Goal: Information Seeking & Learning: Learn about a topic

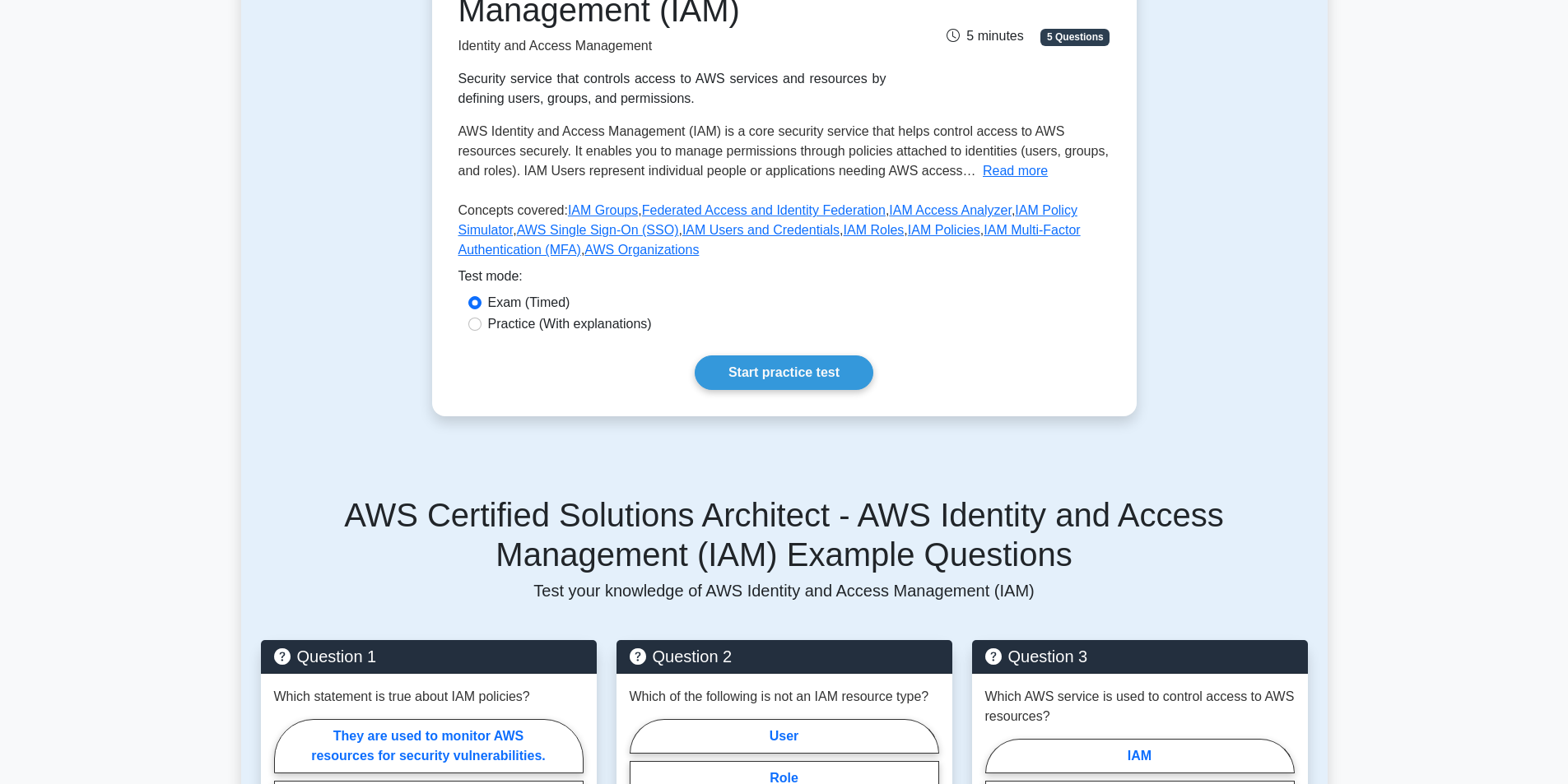
scroll to position [287, 0]
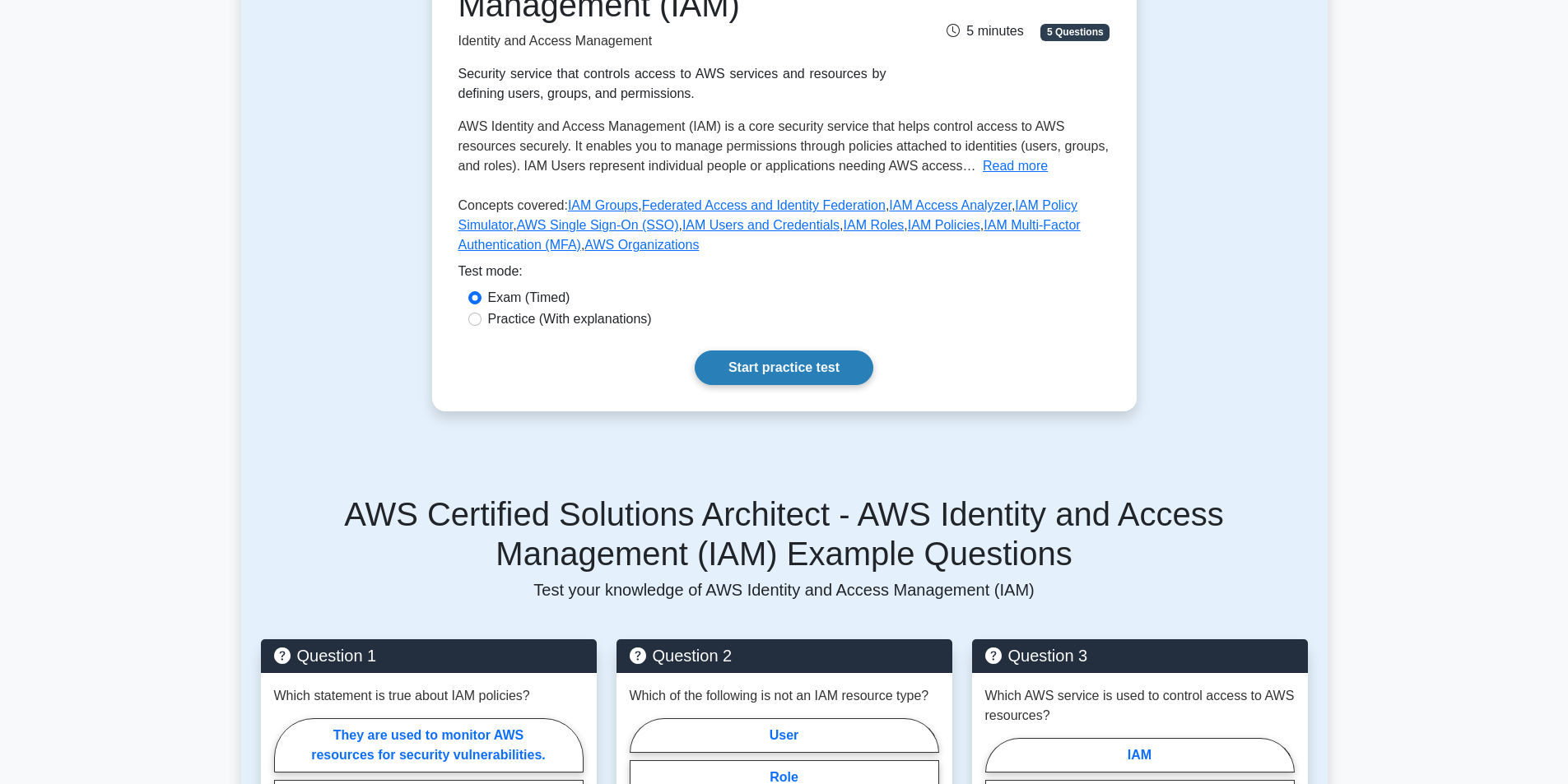
click at [772, 377] on link "Start practice test" at bounding box center [784, 368] width 178 height 34
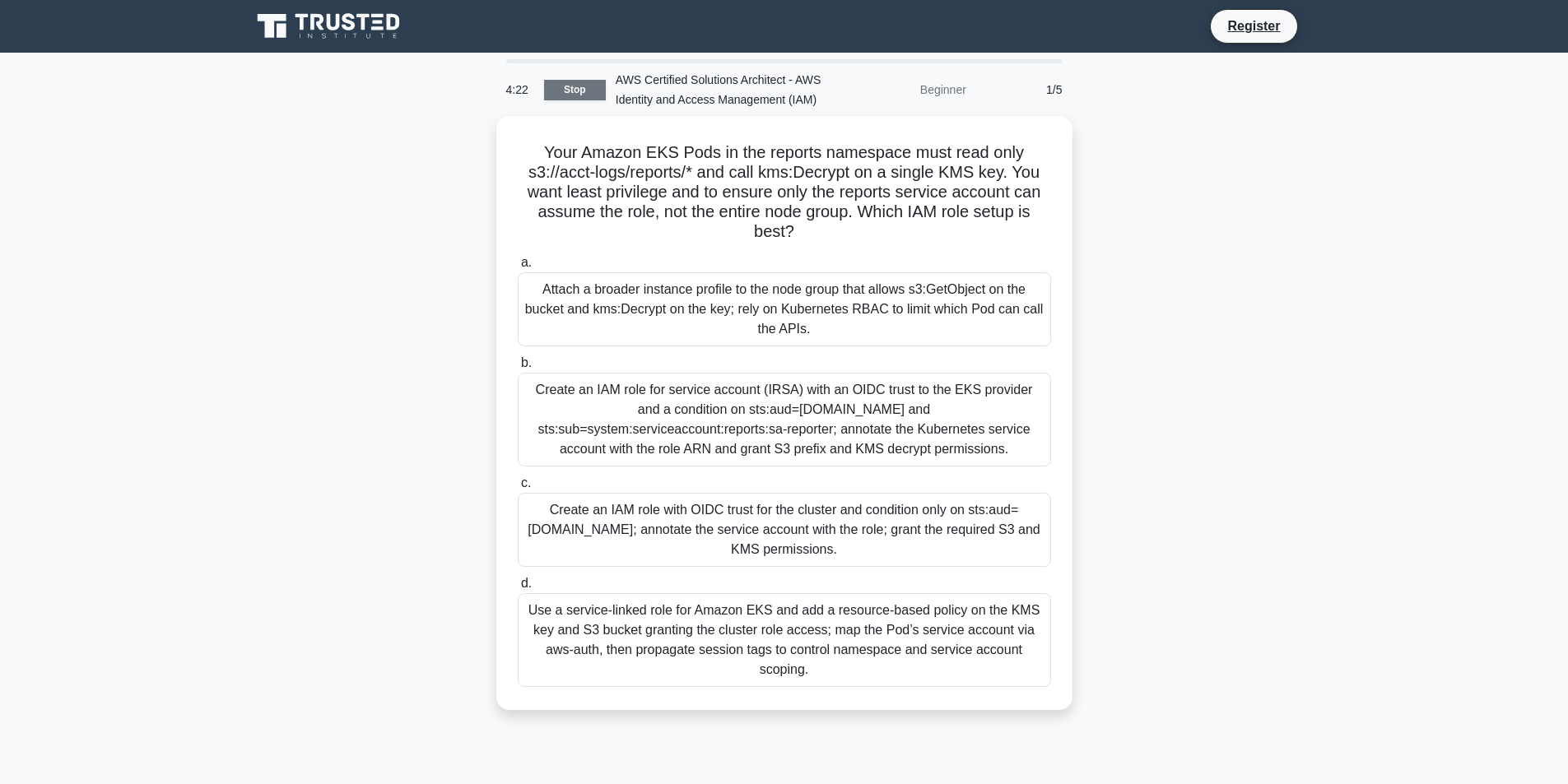
click at [566, 93] on link "Stop" at bounding box center [575, 89] width 61 height 20
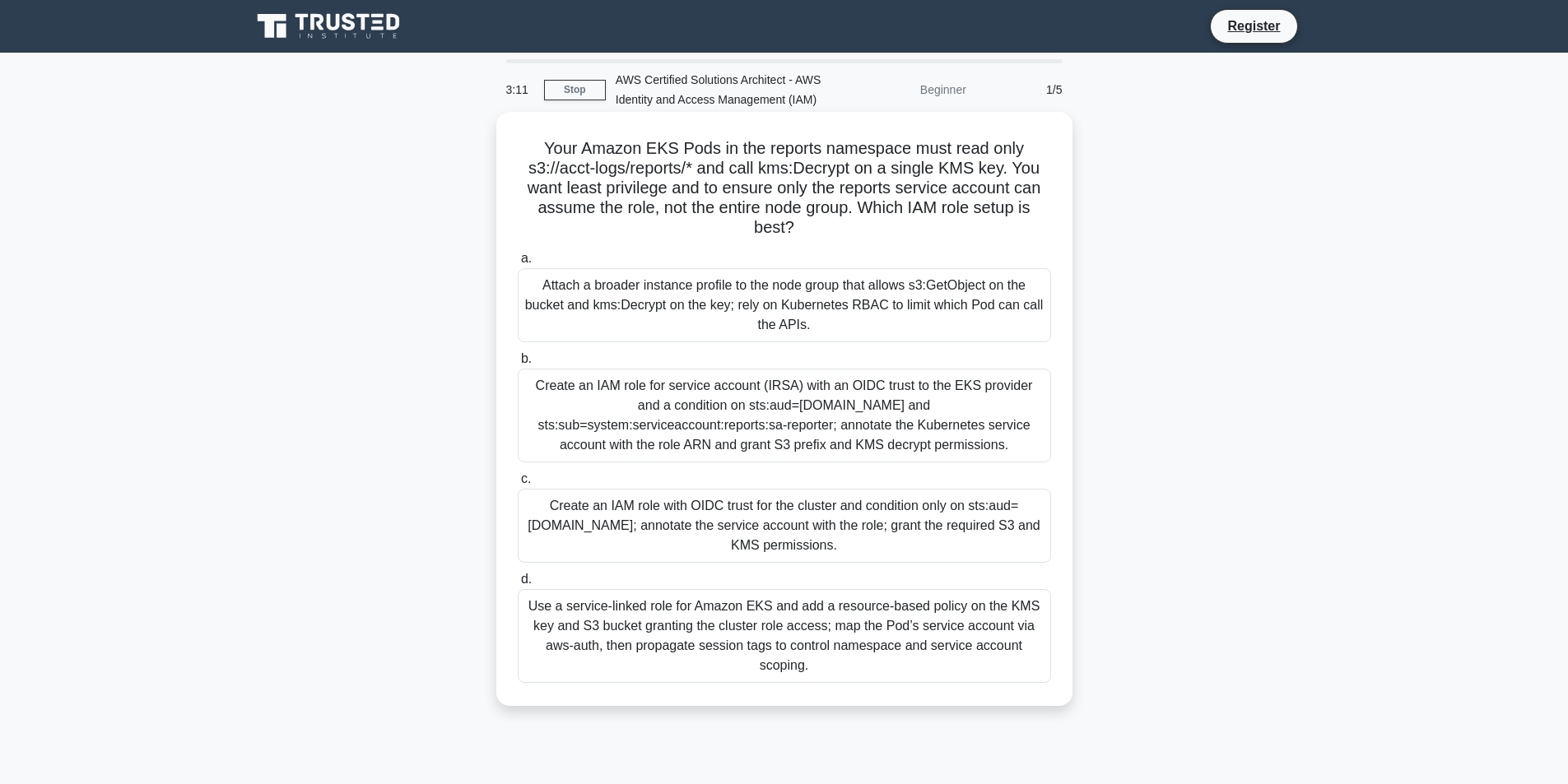
click at [647, 436] on div "Create an IAM role for service account (IRSA) with an OIDC trust to the EKS pro…" at bounding box center [784, 415] width 534 height 94
click at [517, 365] on input "b. Create an IAM role for service account (IRSA) with an OIDC trust to the EKS …" at bounding box center [517, 358] width 0 height 11
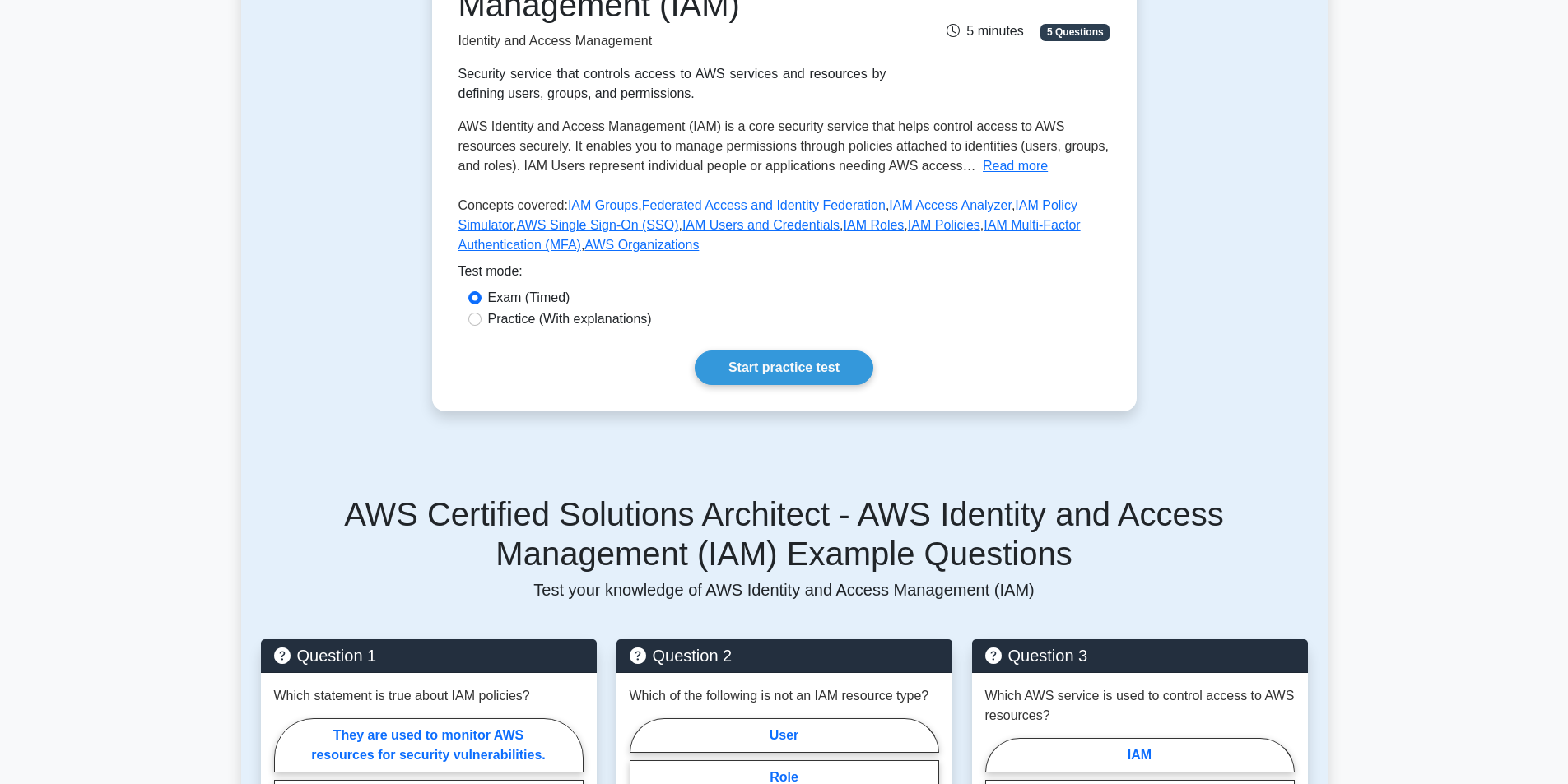
click at [513, 315] on label "Practice (With explanations)" at bounding box center [570, 319] width 164 height 20
click at [482, 315] on input "Practice (With explanations)" at bounding box center [475, 319] width 13 height 13
radio input "true"
click at [772, 357] on link "Start practice test" at bounding box center [784, 368] width 178 height 34
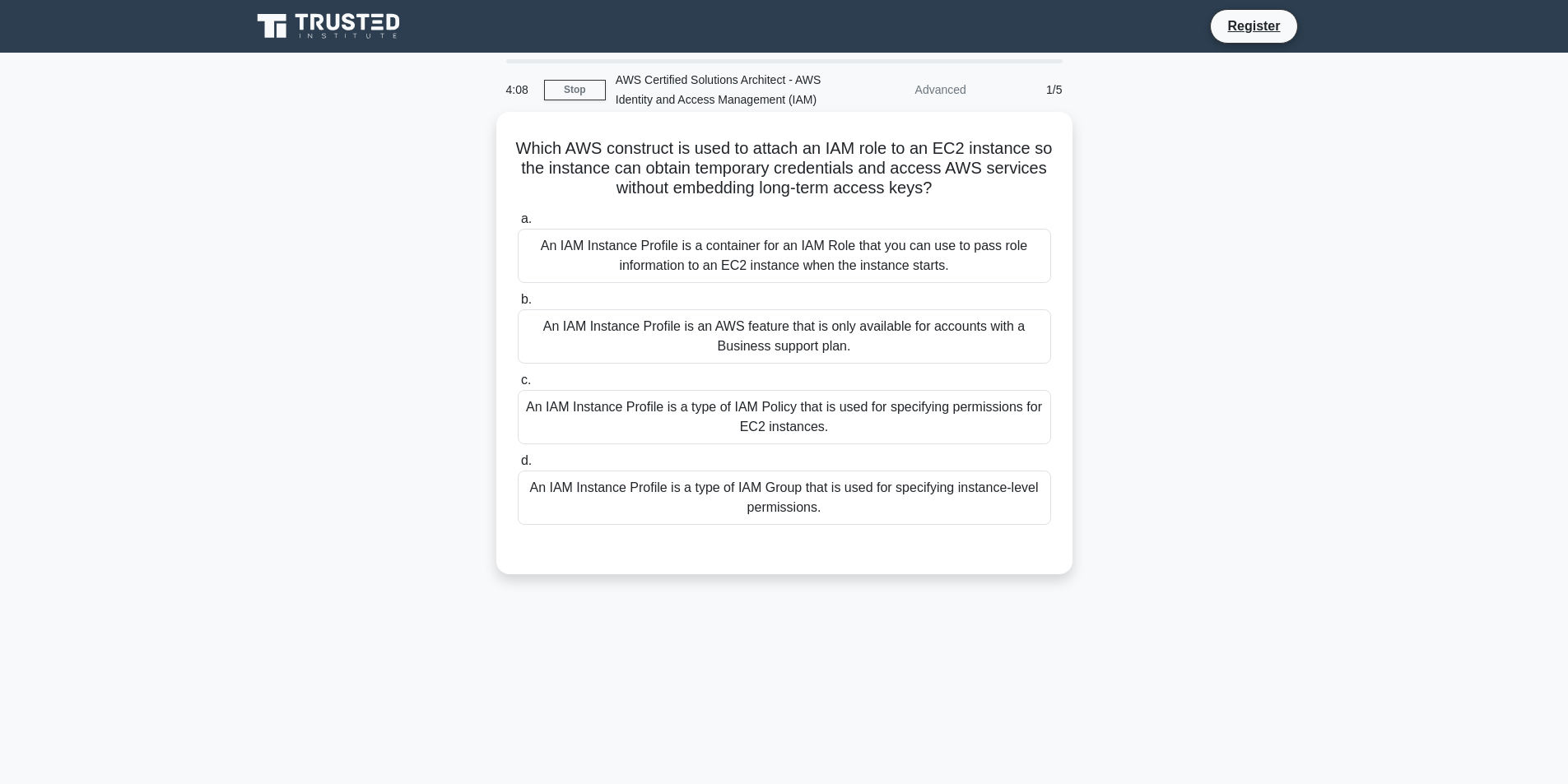
click at [581, 252] on div "An IAM Instance Profile is a container for an IAM Role that you can use to pass…" at bounding box center [784, 256] width 534 height 55
click at [517, 225] on input "a. An IAM Instance Profile is a container for an IAM Role that you can use to p…" at bounding box center [517, 218] width 0 height 11
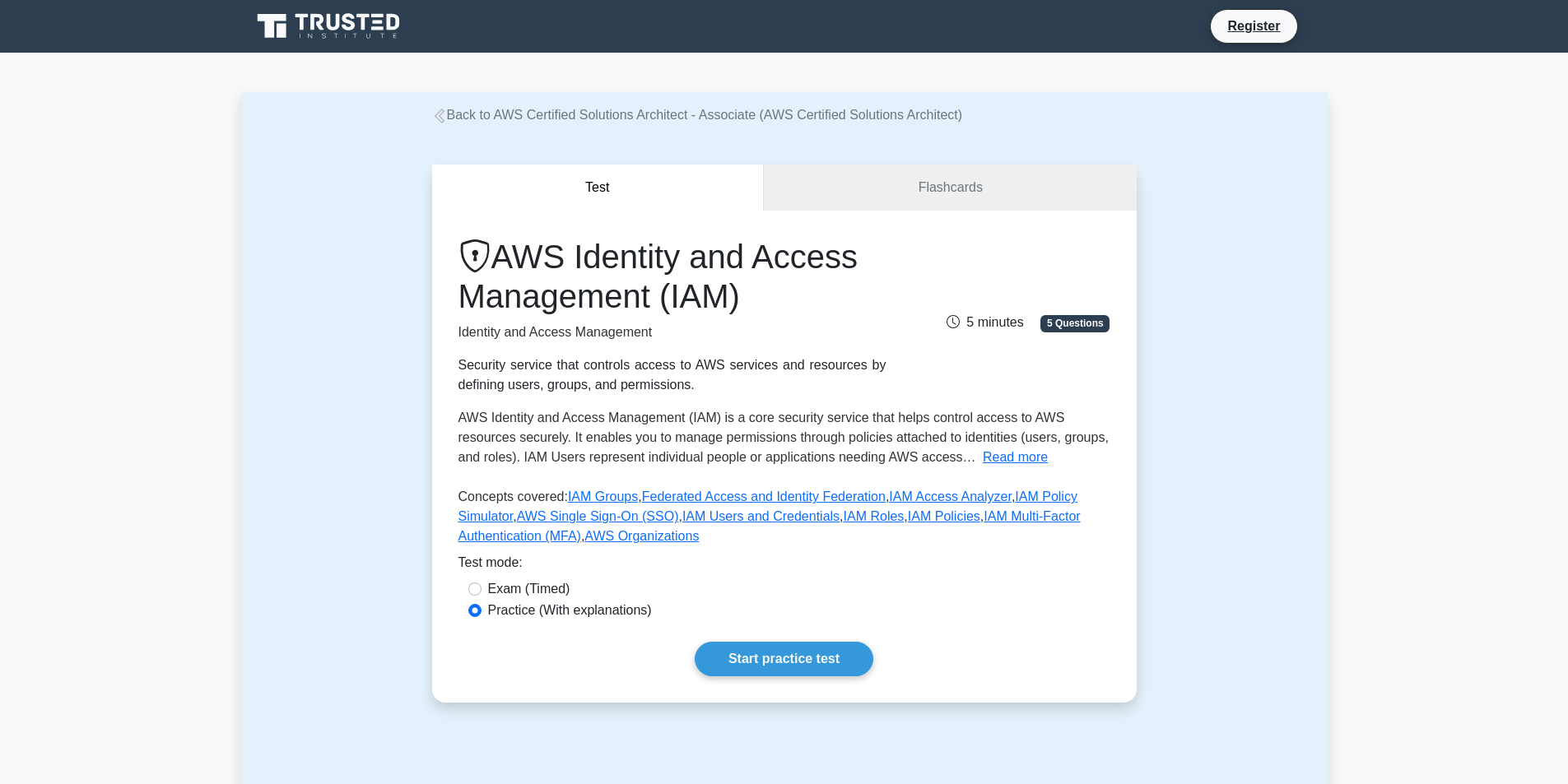
click at [513, 109] on link "Back to AWS Certified Solutions Architect - Associate (AWS Certified Solutions …" at bounding box center [697, 115] width 531 height 14
click at [281, 571] on div "Test Flashcards AWS Identity and Access Management (IAM) Identity and Access Ma…" at bounding box center [784, 434] width 1086 height 616
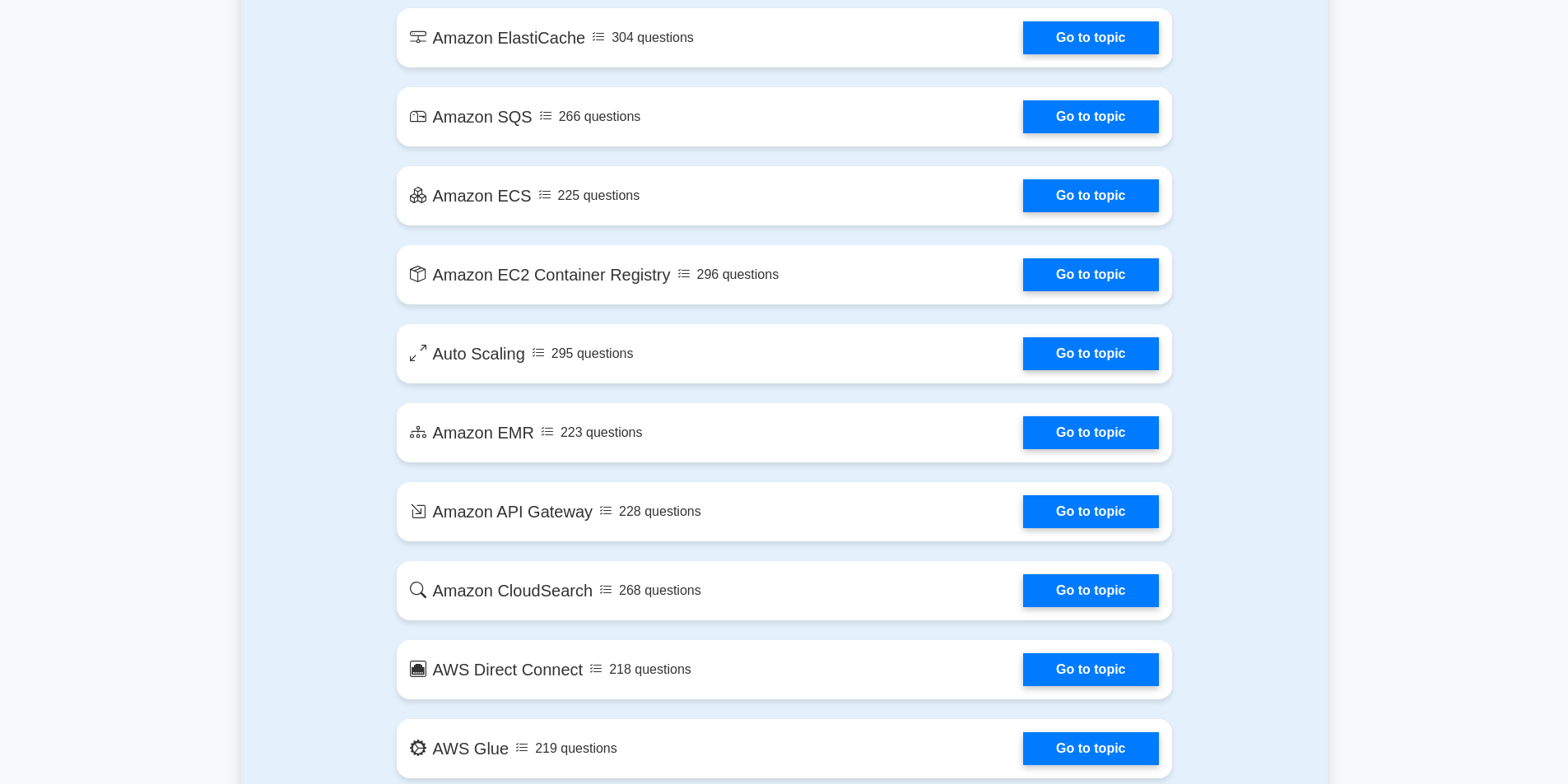
scroll to position [2349, 0]
